Goal: Check status: Check status

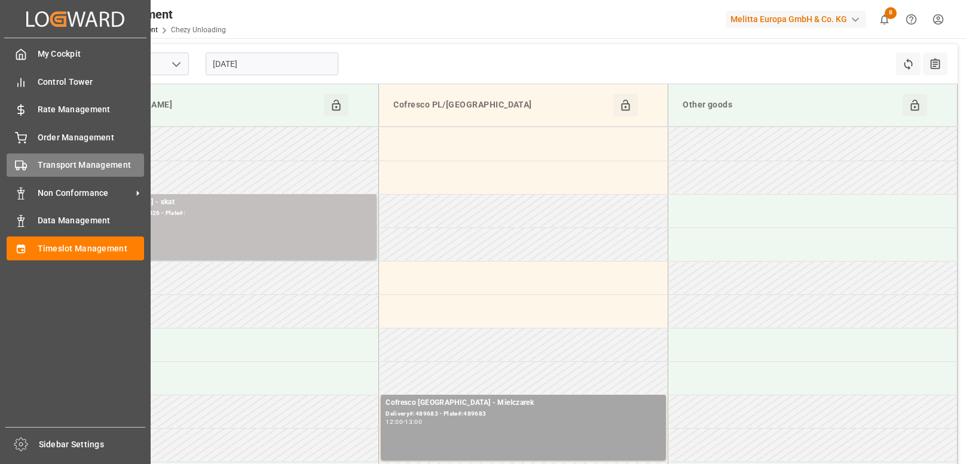
click at [24, 163] on icon at bounding box center [21, 166] width 12 height 12
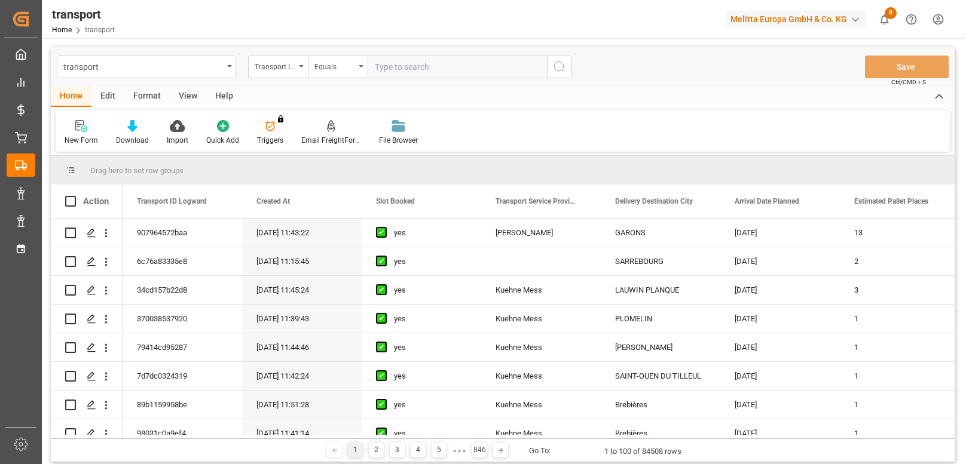
click at [297, 66] on div "Transport ID Logward" at bounding box center [278, 67] width 60 height 23
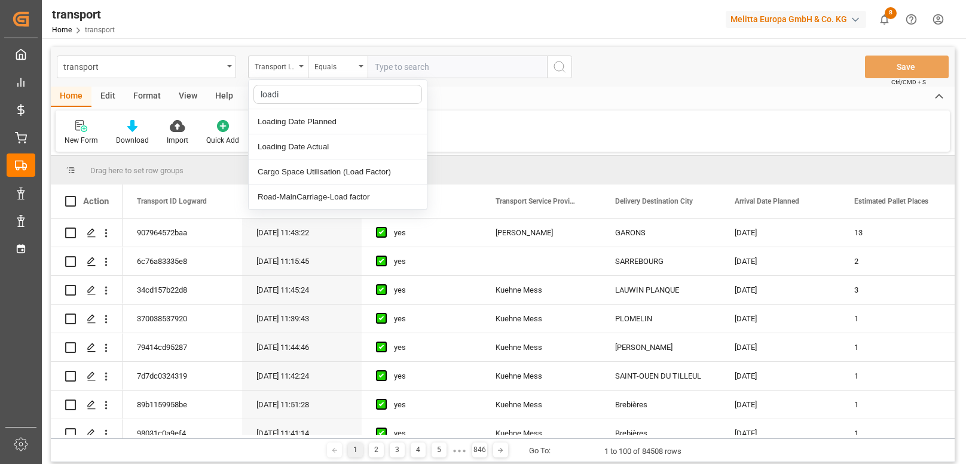
type input "loadin"
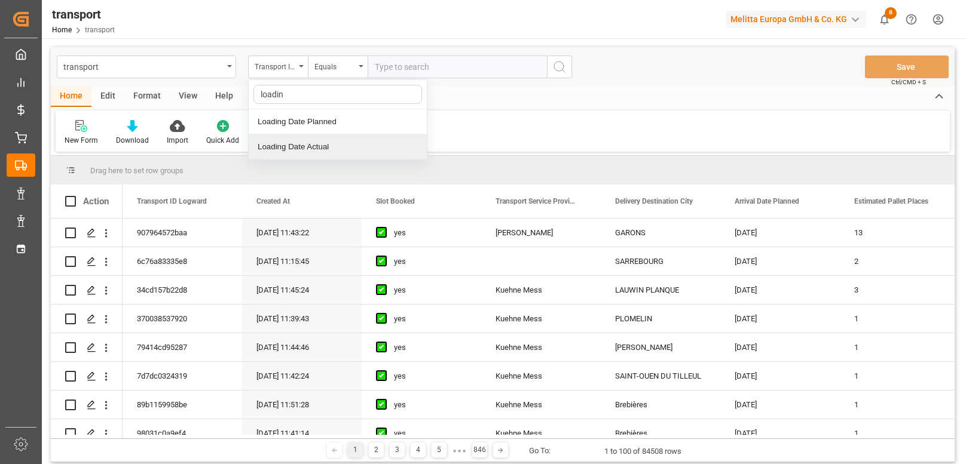
click at [321, 148] on div "Loading Date Actual" at bounding box center [338, 146] width 178 height 25
click at [412, 68] on input "text" at bounding box center [457, 67] width 179 height 23
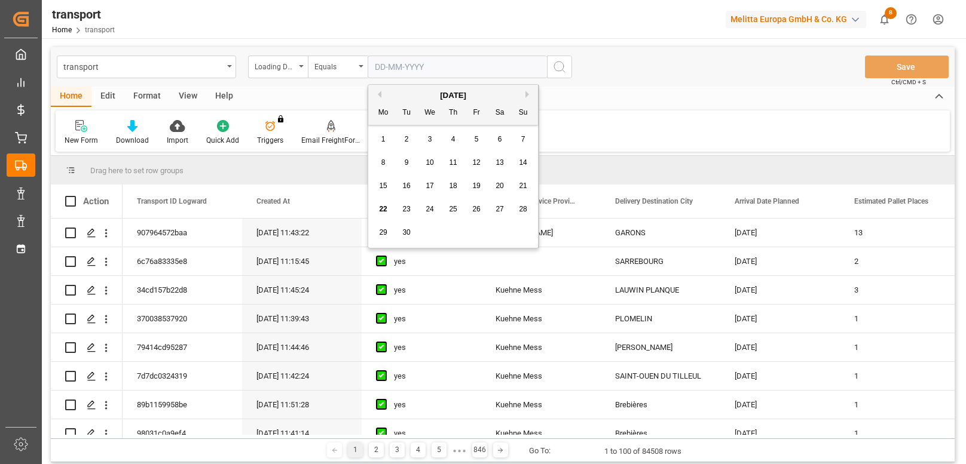
click at [454, 187] on span "18" at bounding box center [453, 186] width 8 height 8
type input "[DATE]"
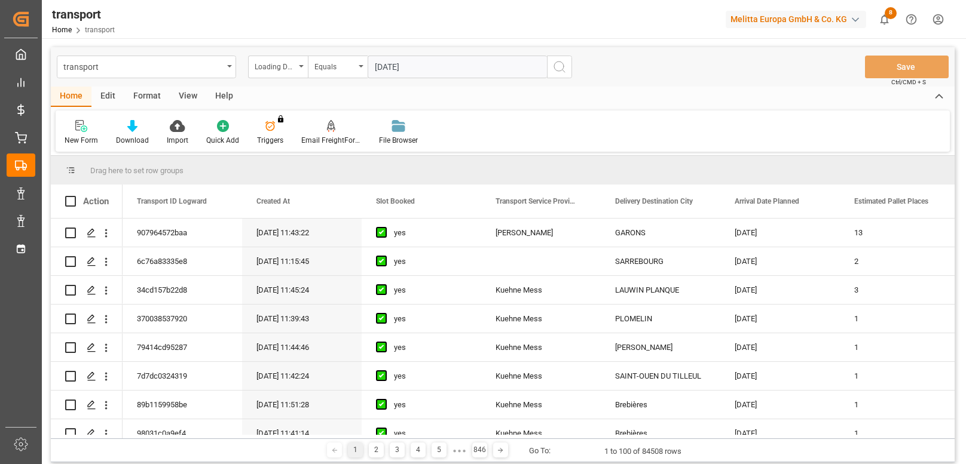
click at [564, 63] on icon "search button" at bounding box center [559, 67] width 14 height 14
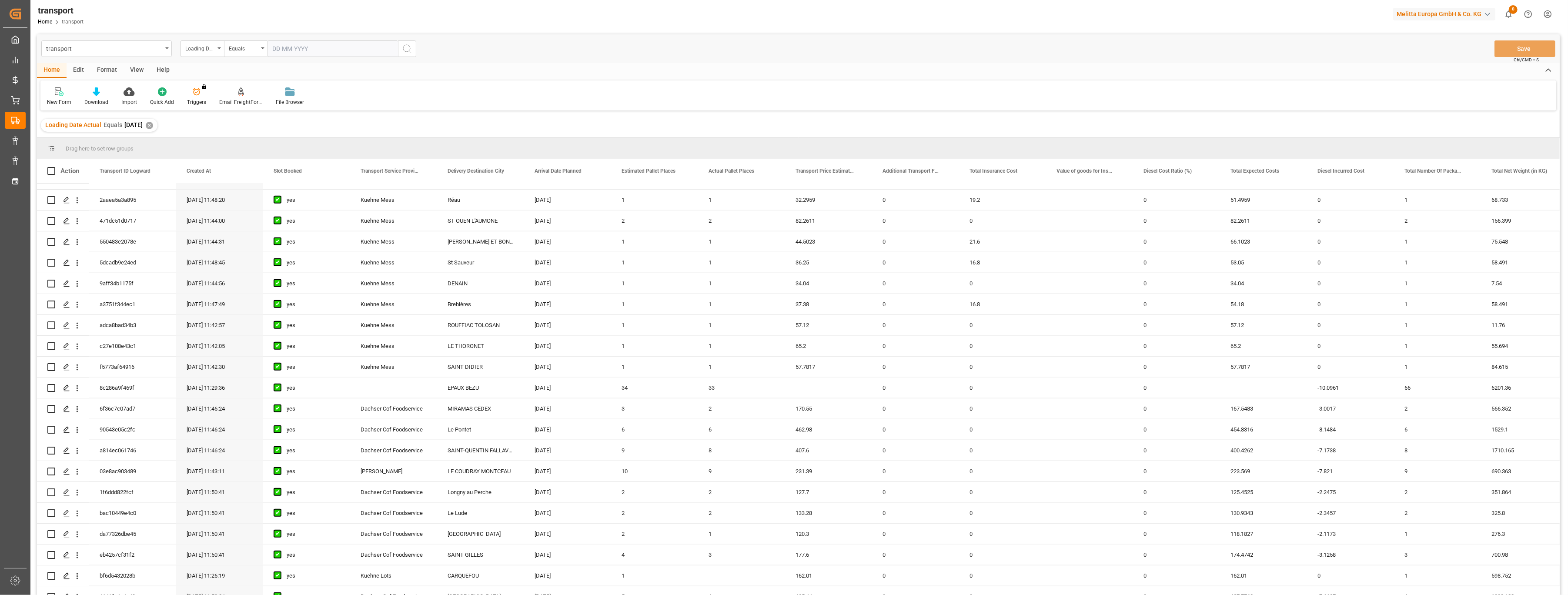
scroll to position [1319, 0]
drag, startPoint x: 747, startPoint y: 192, endPoint x: 717, endPoint y: 624, distance: 433.0
click at [702, 338] on html "Created by potrace 1.15, written by [PERSON_NAME] [DATE]-[DATE] Created by potr…" at bounding box center [784, 298] width 1568 height 595
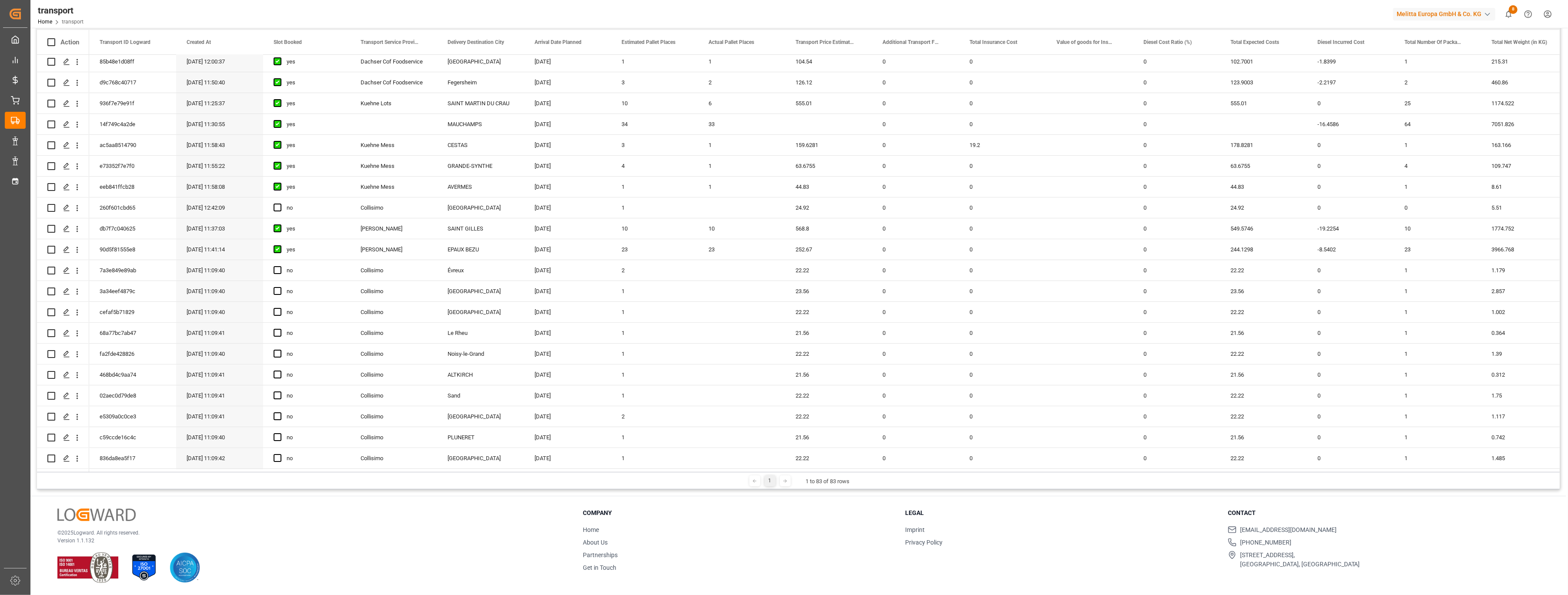
scroll to position [0, 0]
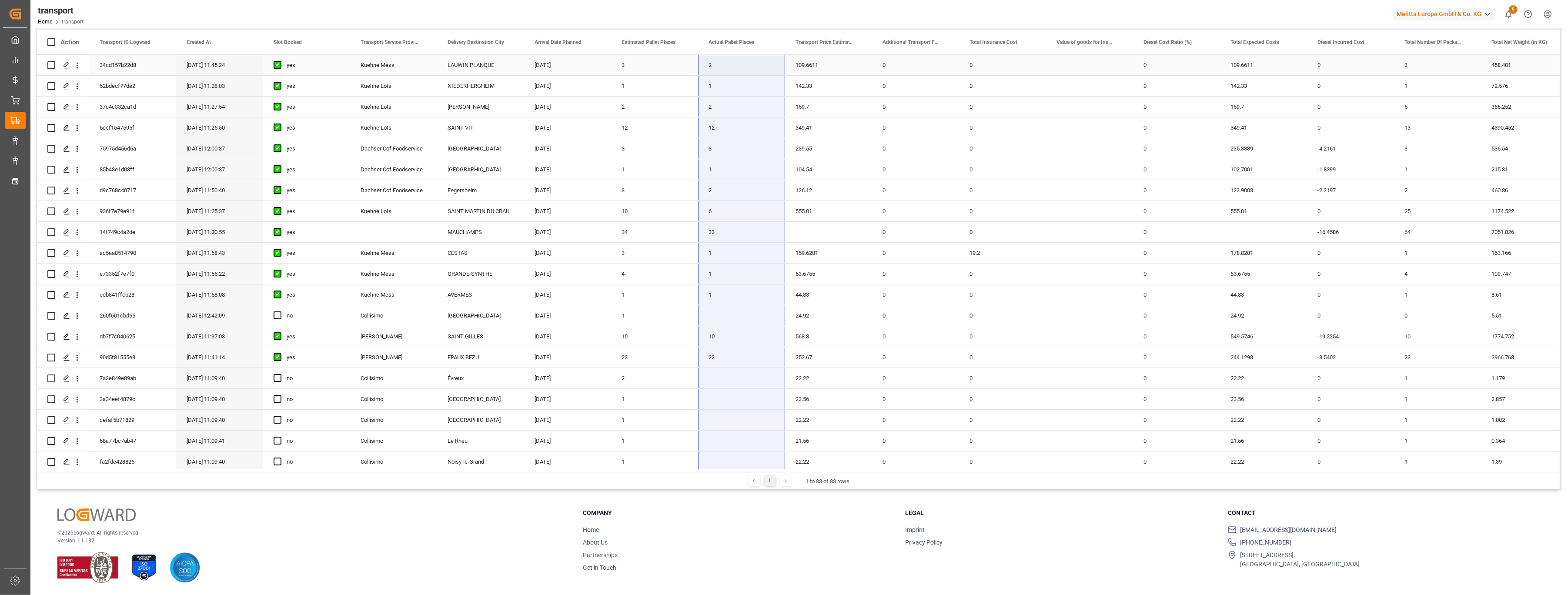
drag, startPoint x: 730, startPoint y: 460, endPoint x: 744, endPoint y: 71, distance: 389.3
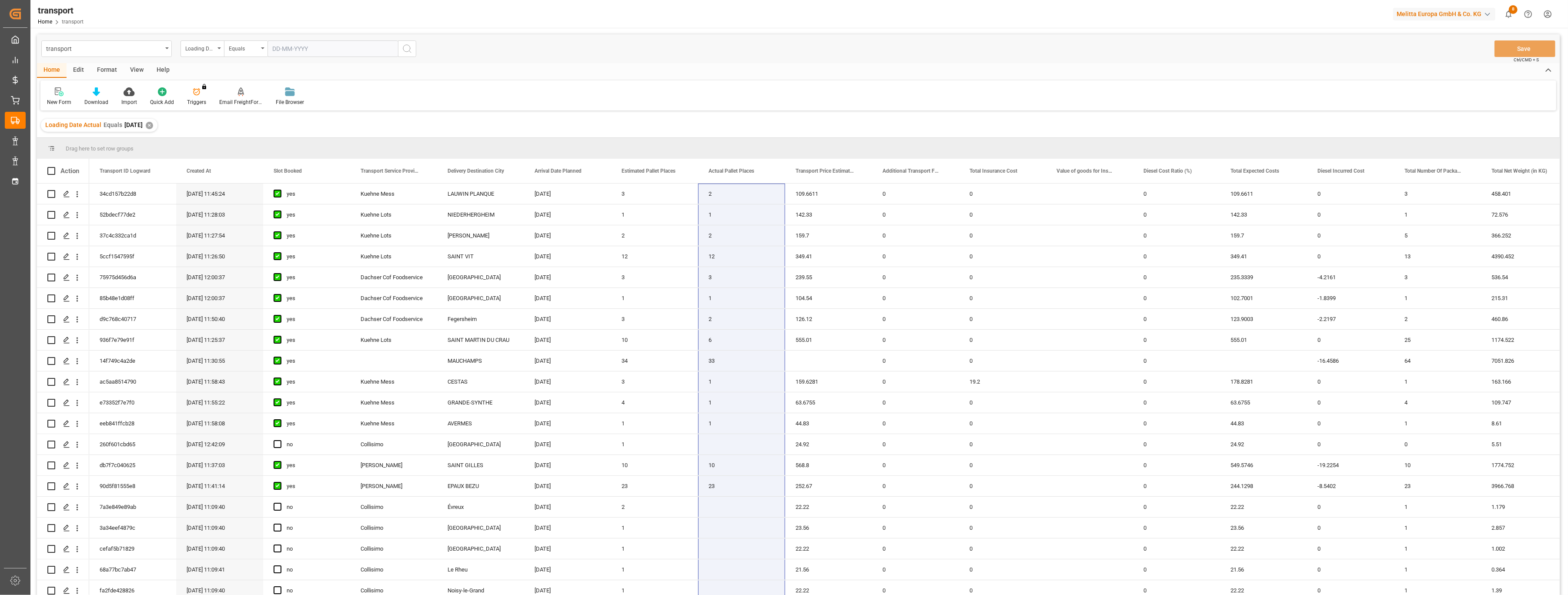
click at [153, 124] on div "✕" at bounding box center [149, 125] width 7 height 7
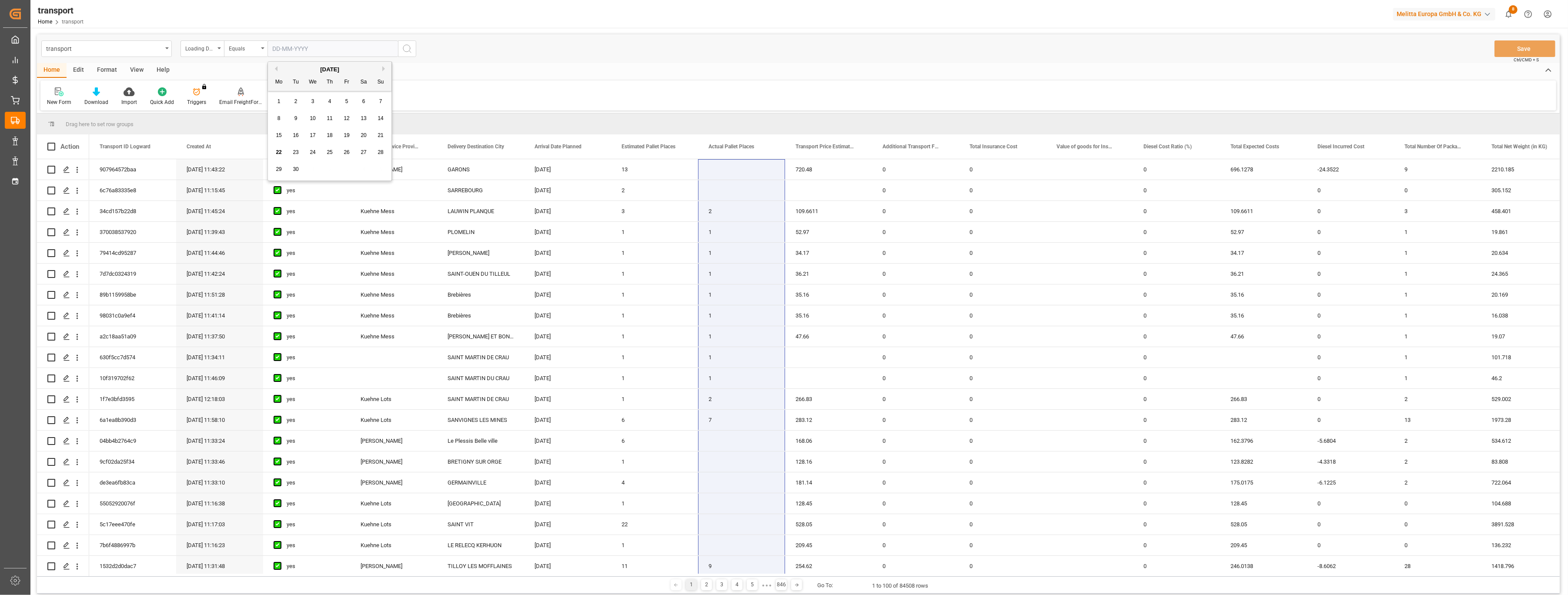
click at [323, 47] on input "text" at bounding box center [333, 49] width 130 height 17
click at [349, 137] on span "19" at bounding box center [346, 135] width 6 height 6
type input "[DATE]"
click at [407, 55] on button "search button" at bounding box center [407, 49] width 18 height 17
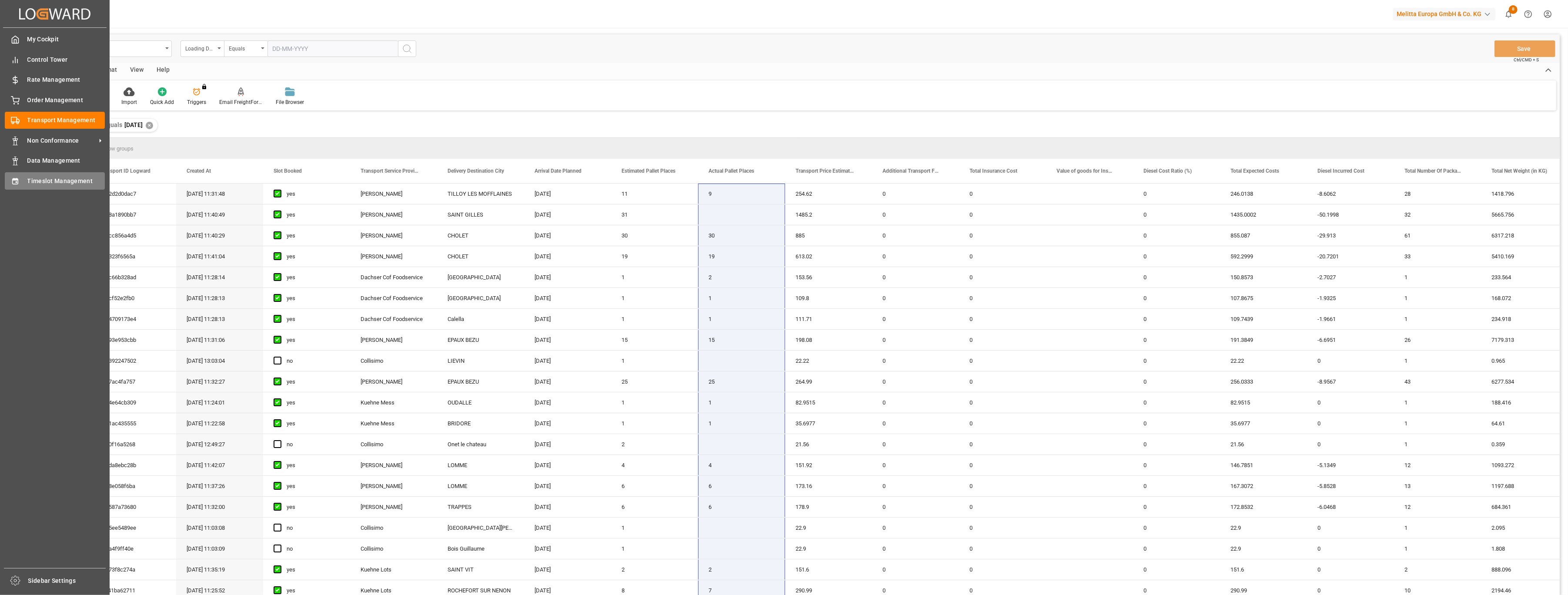
click at [19, 180] on icon at bounding box center [15, 181] width 9 height 9
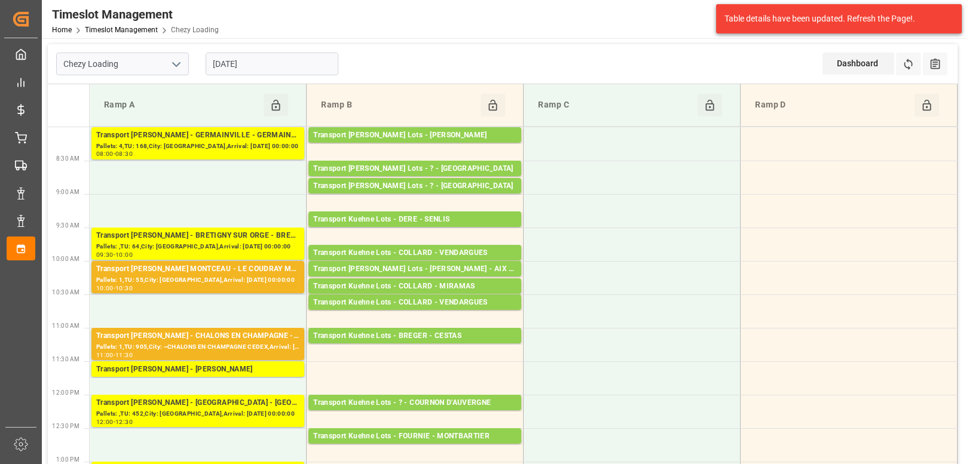
click at [183, 66] on icon "open menu" at bounding box center [176, 64] width 14 height 14
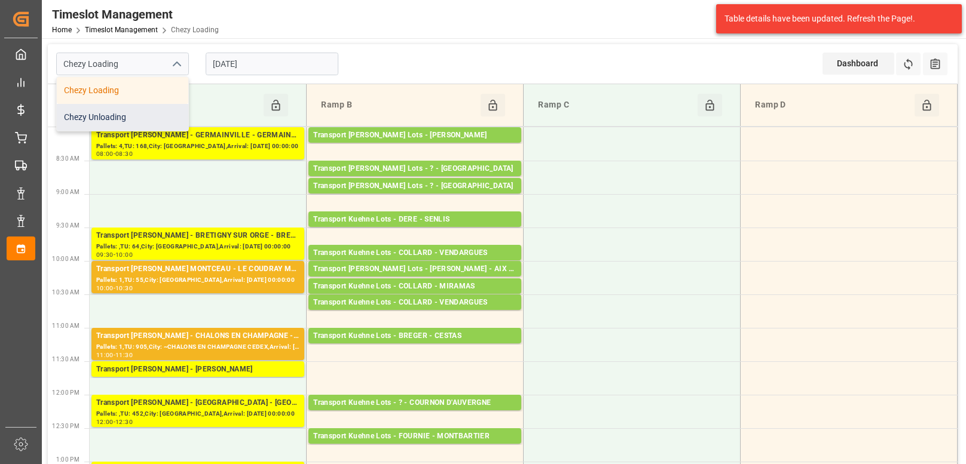
click at [163, 110] on div "Chezy Unloading" at bounding box center [122, 117] width 131 height 27
type input "Chezy Unloading"
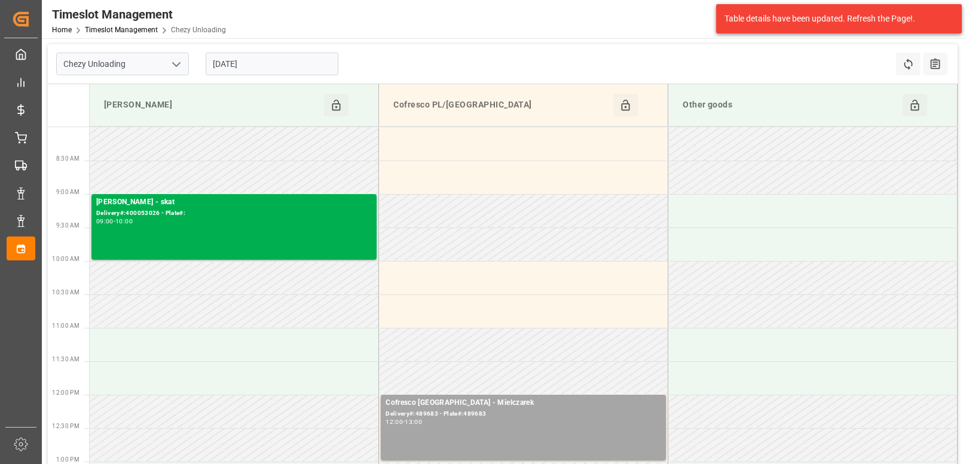
click at [287, 62] on input "[DATE]" at bounding box center [272, 64] width 133 height 23
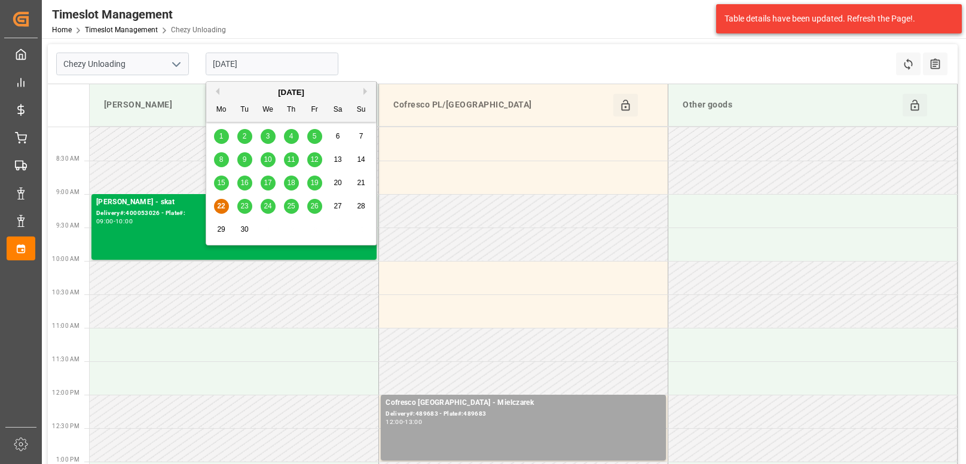
click at [240, 206] on span "23" at bounding box center [244, 206] width 8 height 8
type input "[DATE]"
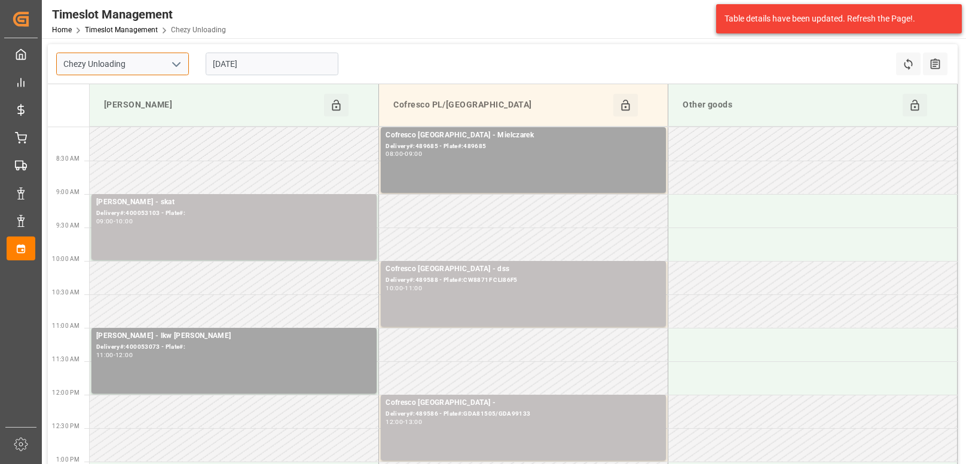
click at [163, 64] on input "Chezy Unloading" at bounding box center [122, 64] width 133 height 23
click at [173, 68] on icon "open menu" at bounding box center [176, 64] width 14 height 14
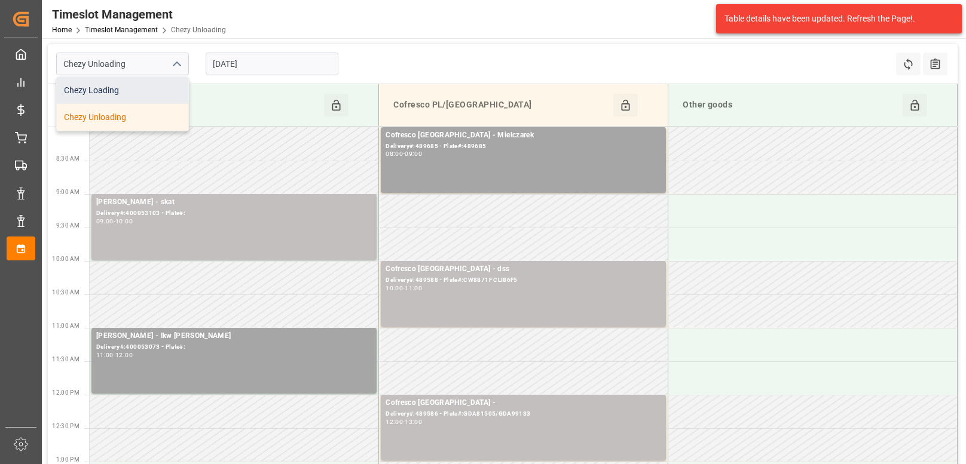
click at [136, 103] on div "Chezy Loading" at bounding box center [122, 90] width 131 height 27
type input "Chezy Loading"
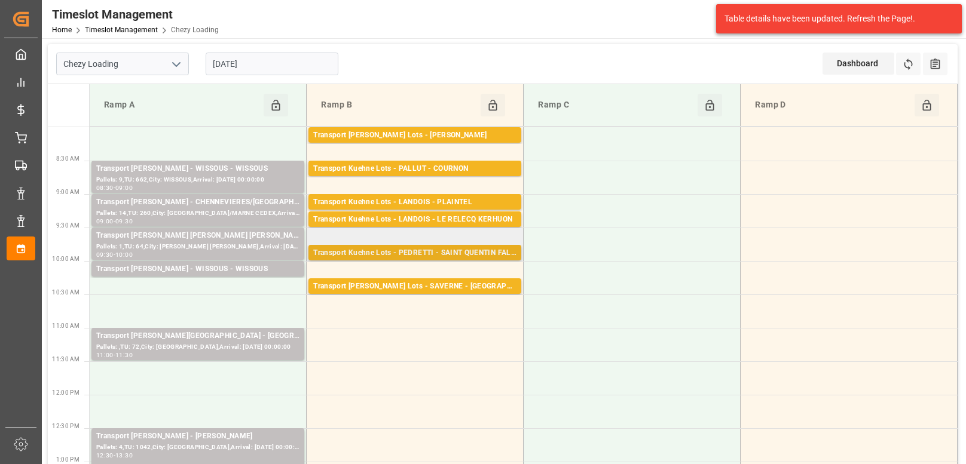
click at [379, 254] on div "Transport Kuehne Lots - PEDRETTI - SAINT QUENTIN FALLAVIER" at bounding box center [414, 253] width 203 height 12
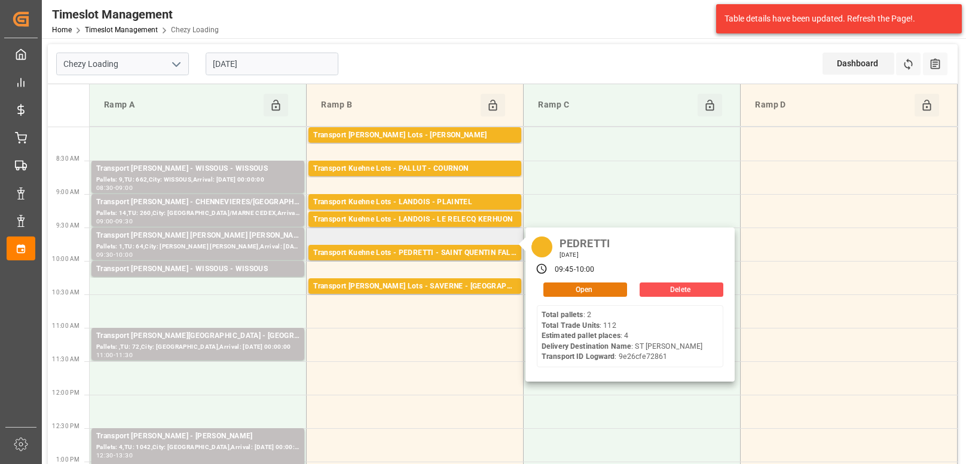
click at [598, 294] on button "Open" at bounding box center [585, 290] width 84 height 14
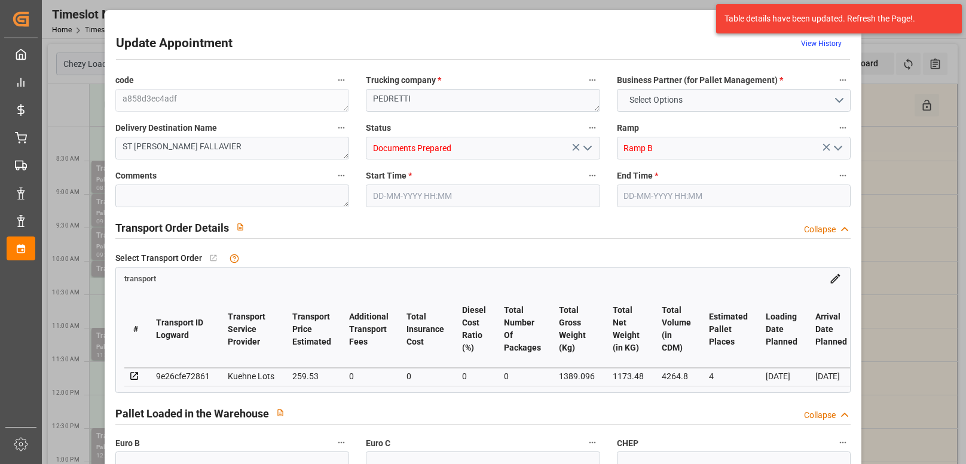
type input "4"
type input "259.53"
type input "0"
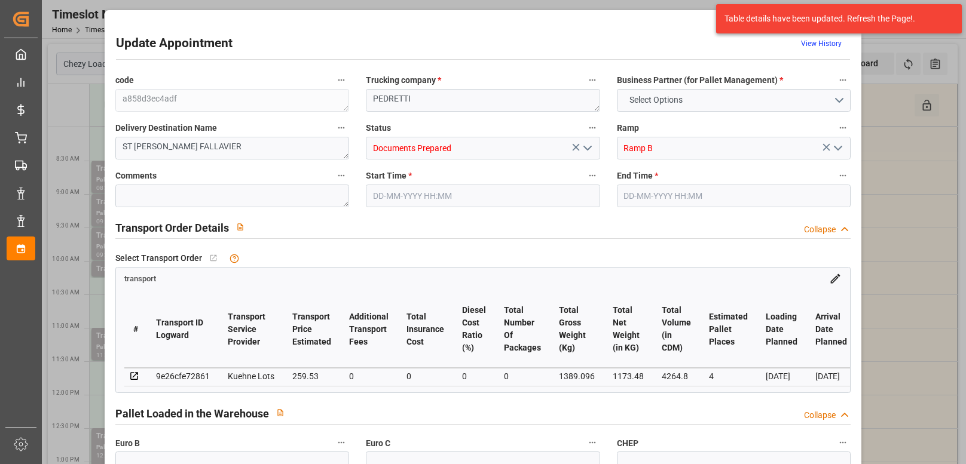
type input "259.53"
type input "0"
type input "1173.48"
type input "1565"
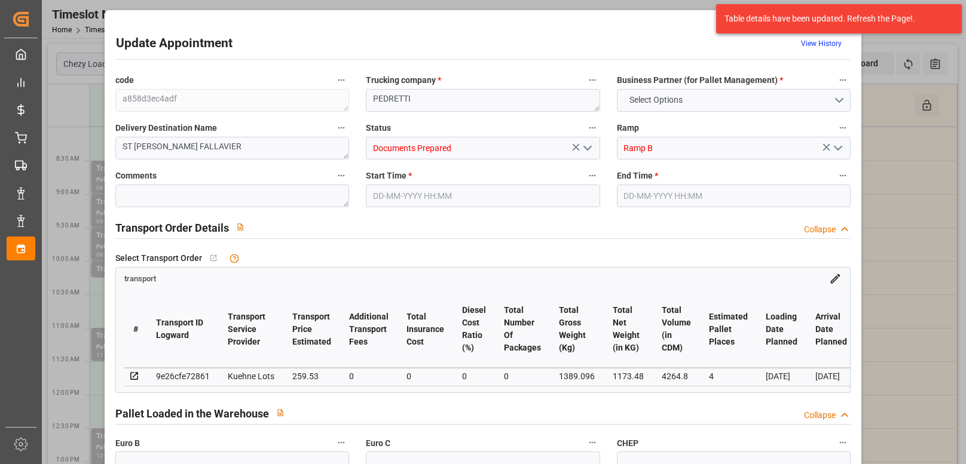
type input "4264.8"
type input "38"
type input "2"
type input "112"
type input "4"
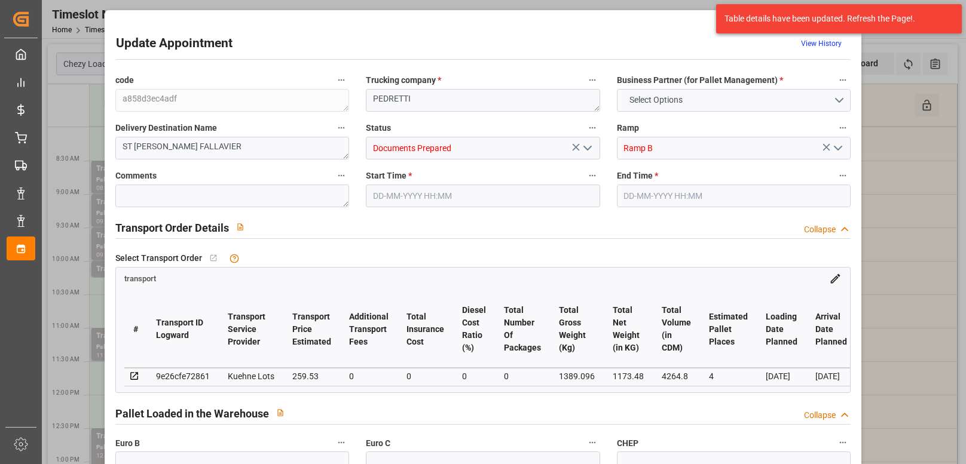
type input "101"
type input "1389.096"
type input "0"
type input "4710.8598"
type input "0"
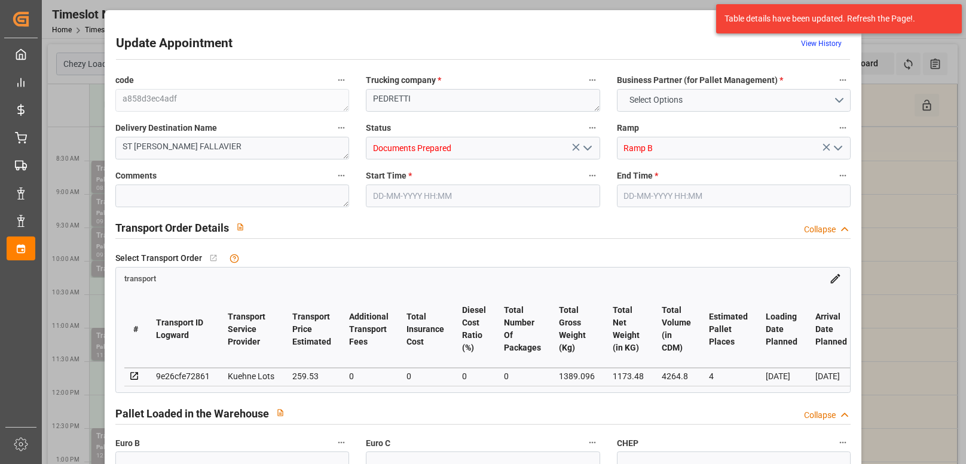
type input "0"
type input "21"
type input "35"
type input "[DATE] 09:45"
type input "[DATE] 10:00"
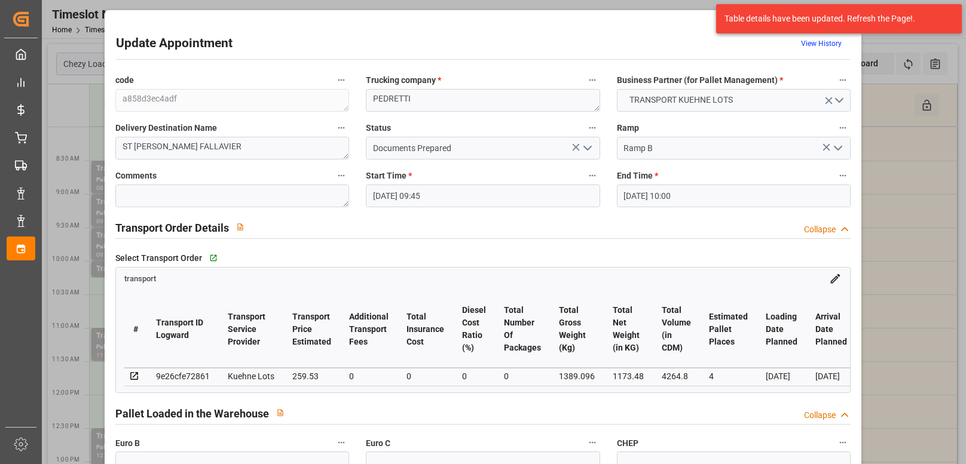
type input "[DATE] 15:56"
type input "[DATE] 11:36"
type input "[DATE]"
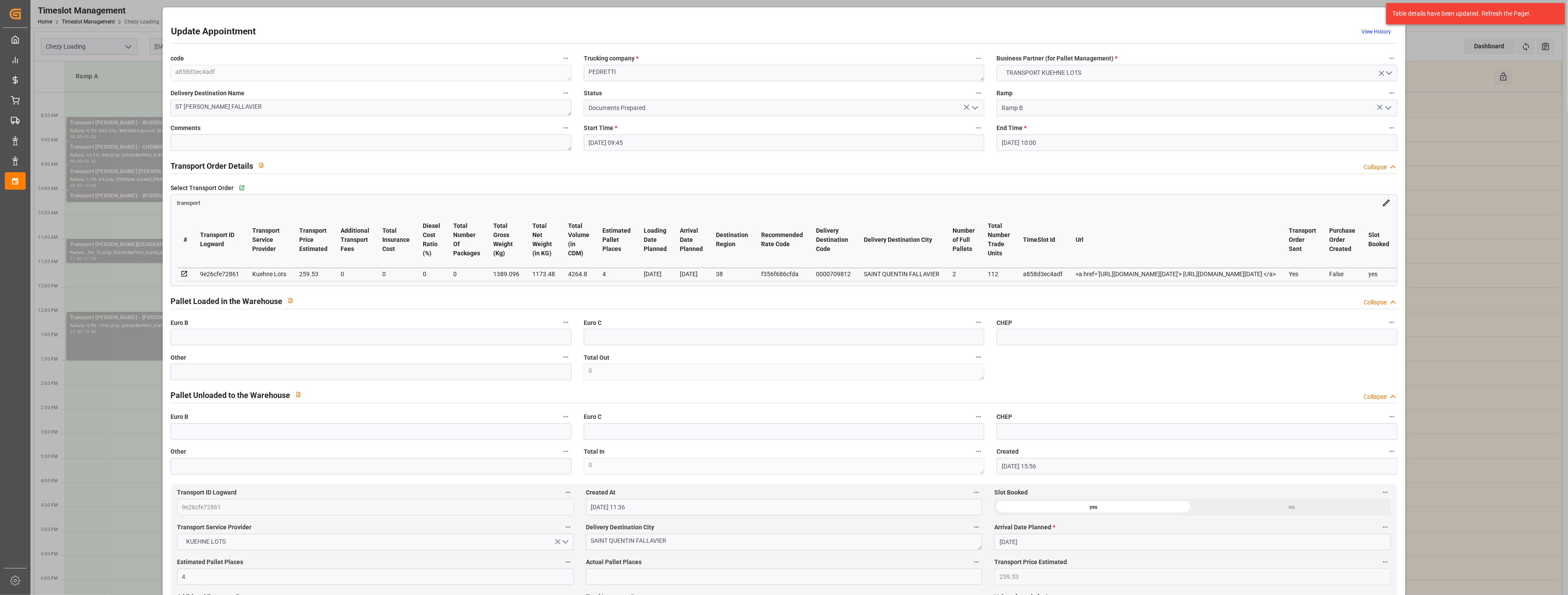
drag, startPoint x: 266, startPoint y: 289, endPoint x: 290, endPoint y: 289, distance: 24.0
click at [289, 289] on div "Select Transport Order   Go to transport Grid transport # Transport ID Logward …" at bounding box center [784, 233] width 1239 height 111
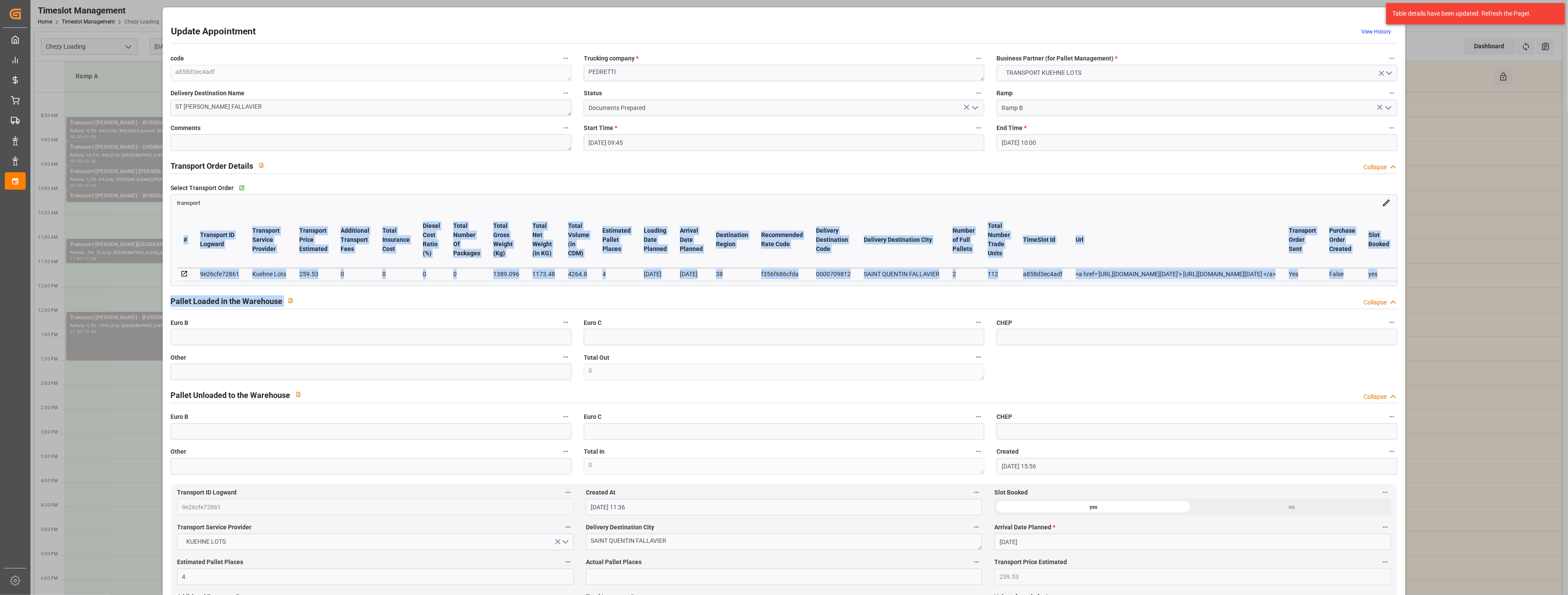
drag, startPoint x: 304, startPoint y: 289, endPoint x: 431, endPoint y: 295, distance: 127.1
click at [431, 295] on div "code a858d3ec4adf Trucking company * [PERSON_NAME] Business Partner (for Pallet…" at bounding box center [784, 263] width 1239 height 428
drag, startPoint x: 431, startPoint y: 295, endPoint x: 497, endPoint y: 286, distance: 66.6
click at [497, 286] on div "# Transport ID Logward Transport Service Provider Transport Price Estimated Add…" at bounding box center [784, 247] width 1226 height 79
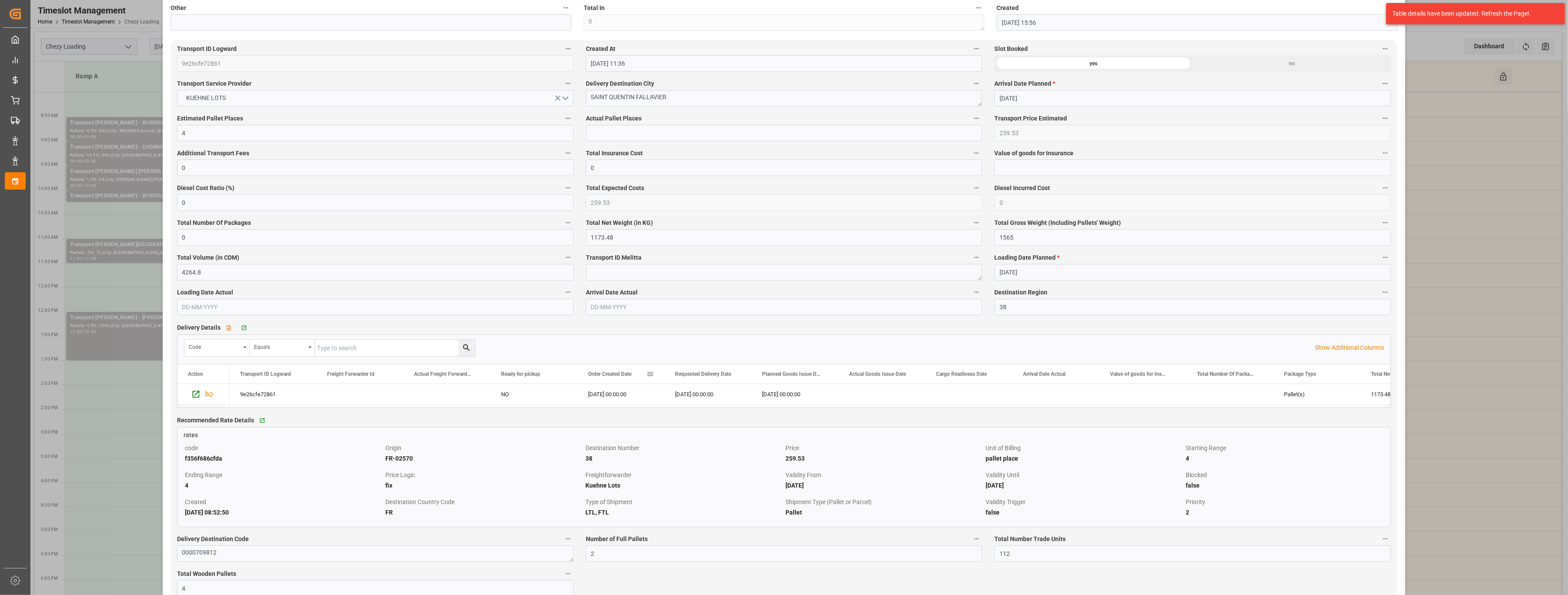
scroll to position [463, 0]
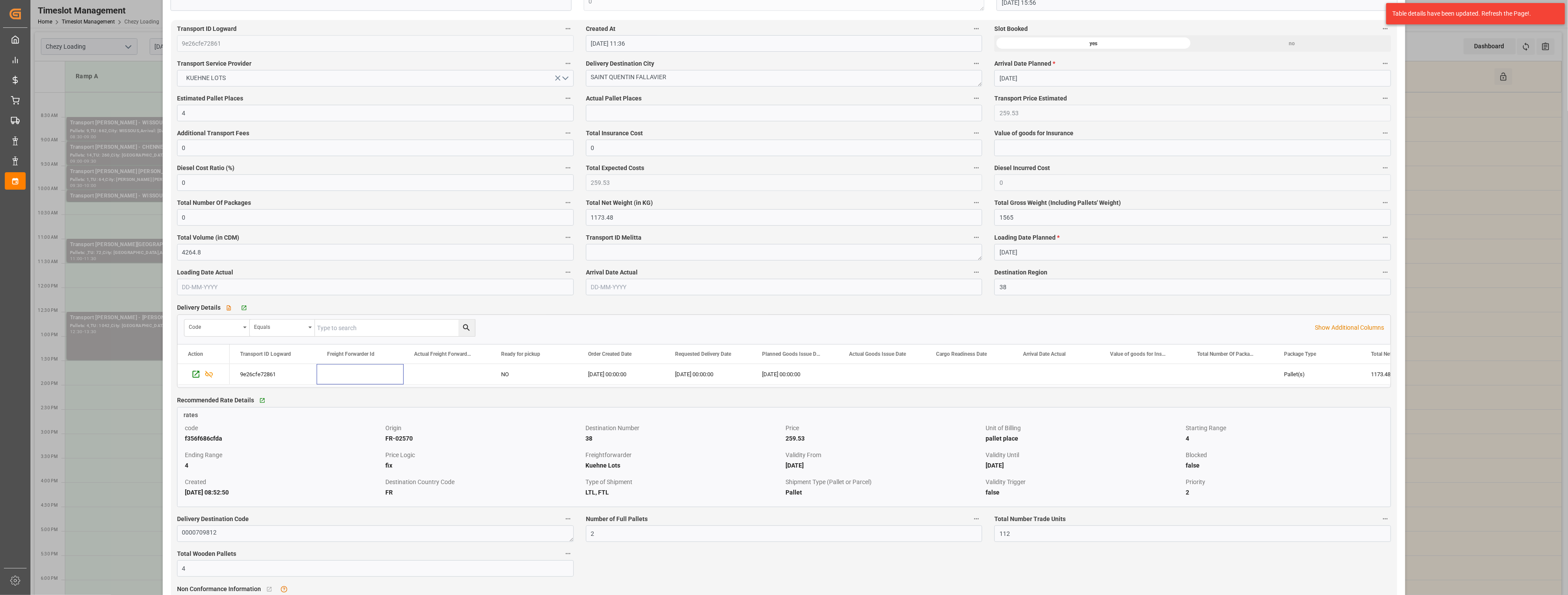
drag, startPoint x: 378, startPoint y: 387, endPoint x: 387, endPoint y: 388, distance: 9.1
click at [387, 338] on div "9e26cfe72861 NO [DATE] 00:00:00 [DATE] 00:00:00 [DATE] 00:00:00 Pallet(s) 1173.…" at bounding box center [784, 375] width 1213 height 22
drag, startPoint x: 436, startPoint y: 389, endPoint x: 498, endPoint y: 384, distance: 62.2
click at [491, 338] on div "Drag here to set row groups Drag here to set column labels Action Transport ID …" at bounding box center [784, 366] width 1213 height 44
click at [503, 338] on div "NO" at bounding box center [534, 374] width 87 height 20
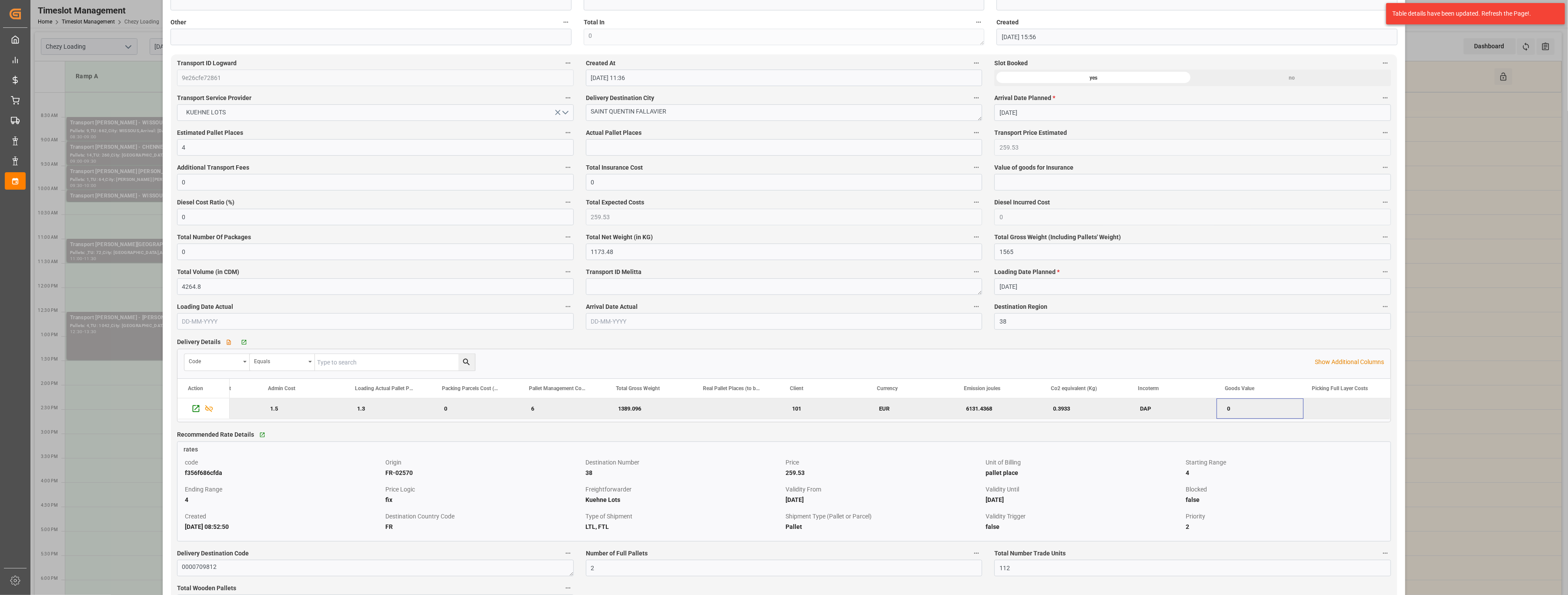
scroll to position [406, 0]
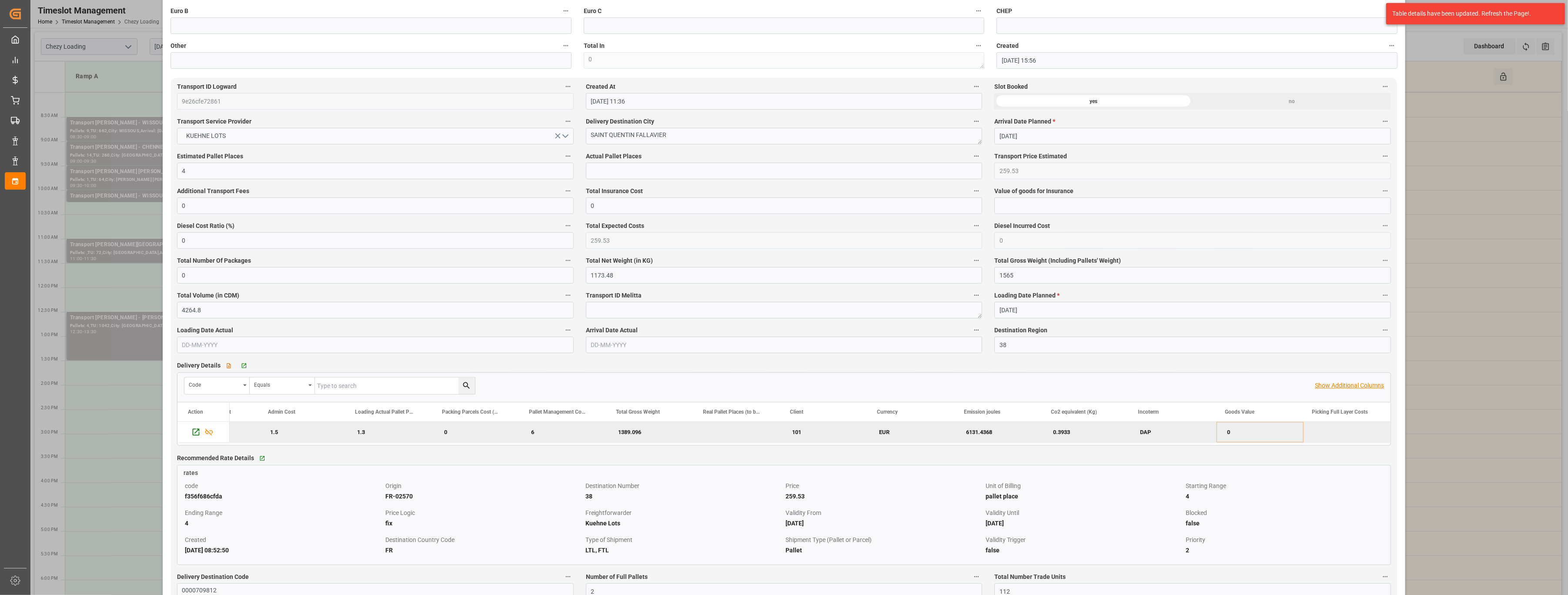
click at [702, 338] on p "Show Additional Columns" at bounding box center [1349, 386] width 69 height 9
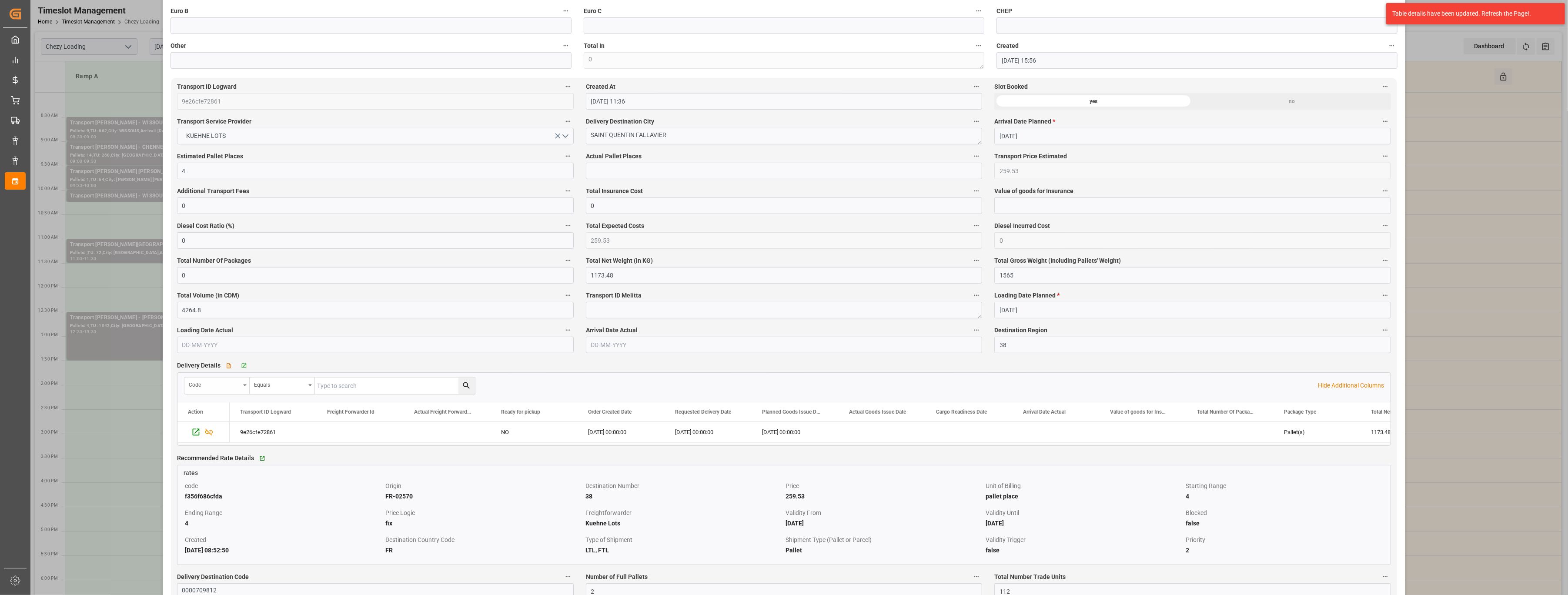
click at [247, 338] on div "Code" at bounding box center [217, 386] width 65 height 17
click at [233, 338] on input "text" at bounding box center [250, 405] width 123 height 14
type input "deliv"
click at [339, 338] on input "text" at bounding box center [395, 386] width 160 height 17
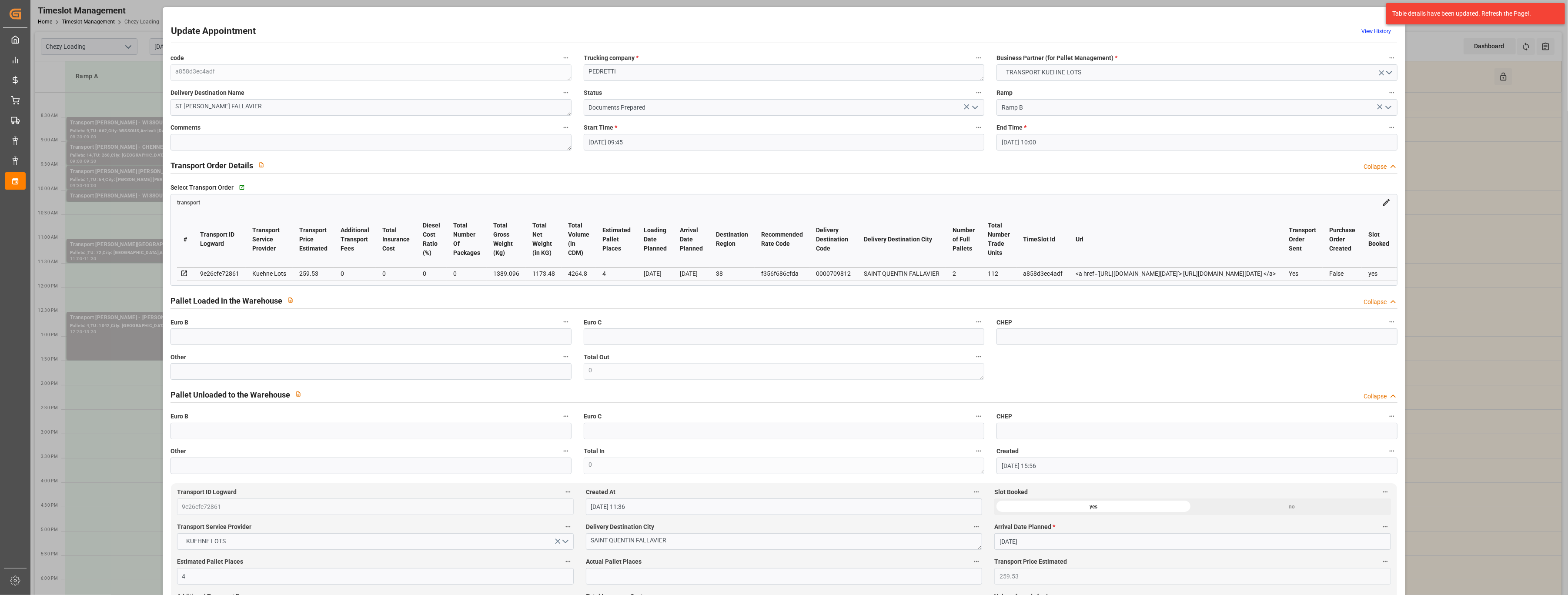
scroll to position [0, 0]
